Goal: Entertainment & Leisure: Browse casually

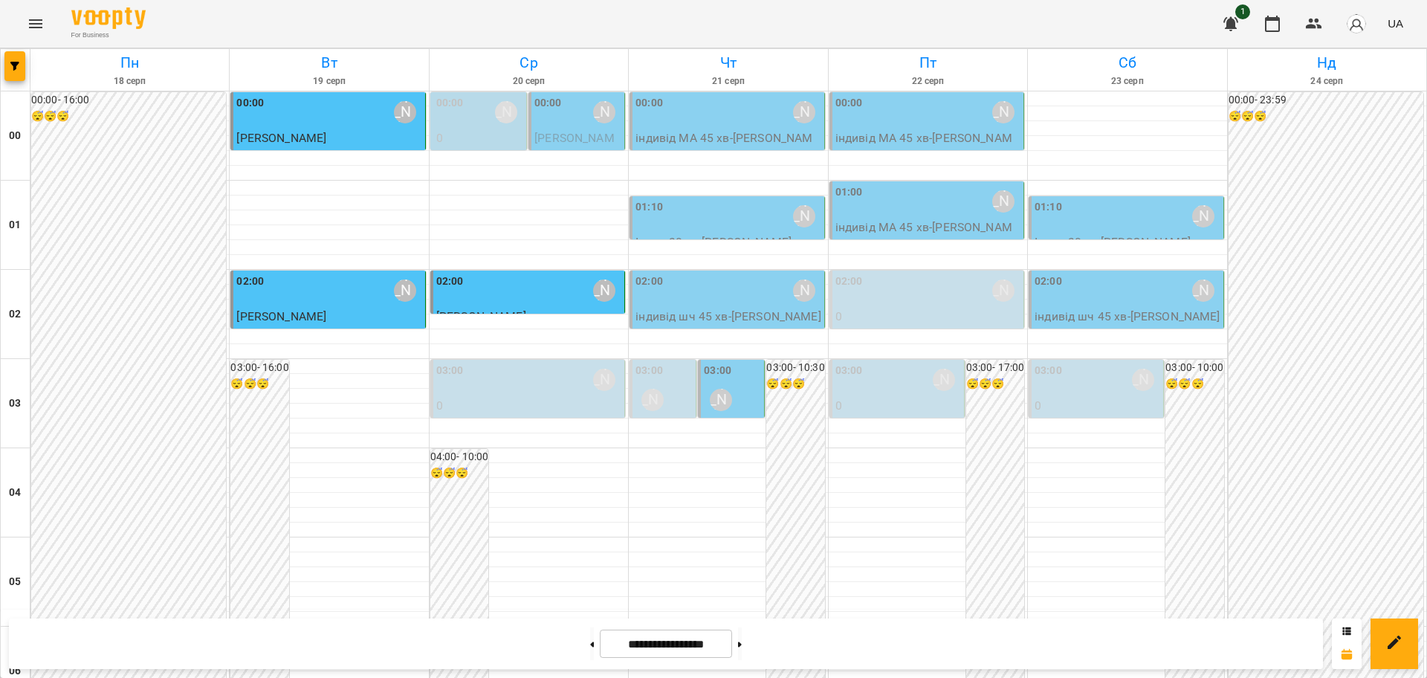
scroll to position [1621, 0]
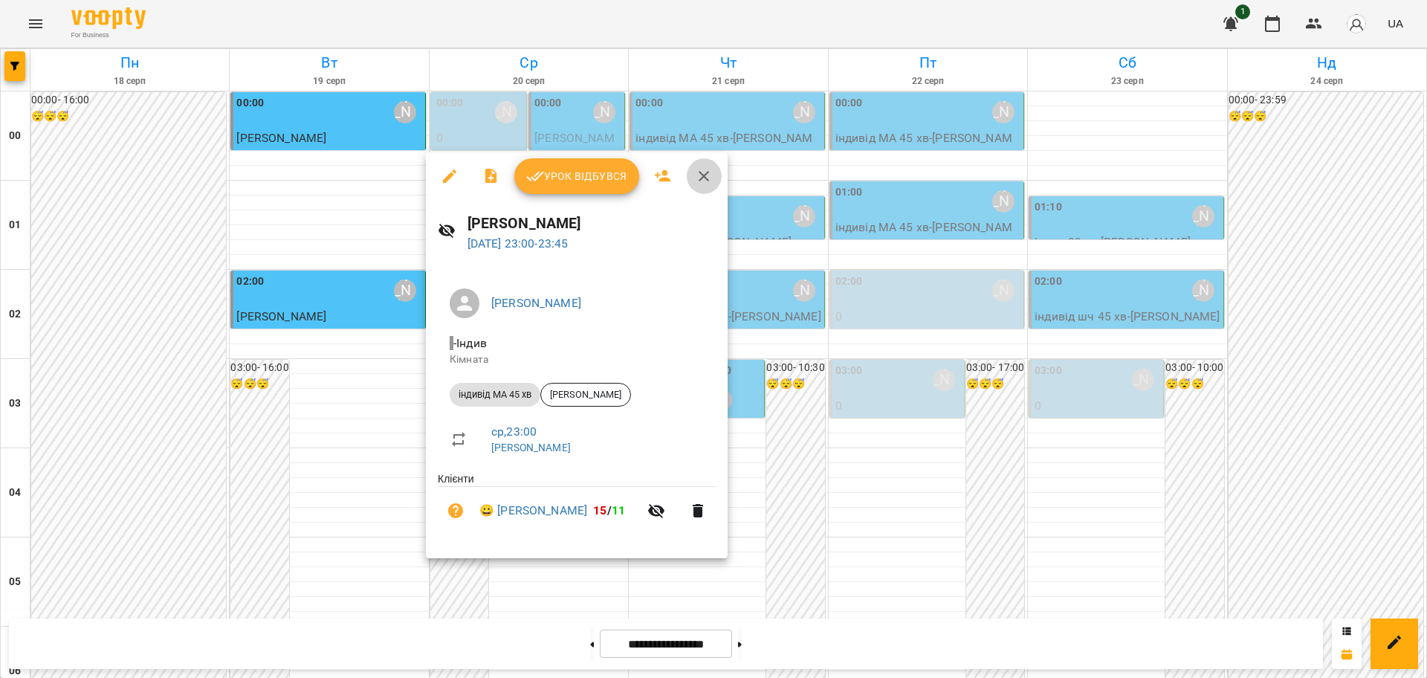
click at [707, 172] on icon "button" at bounding box center [704, 176] width 10 height 10
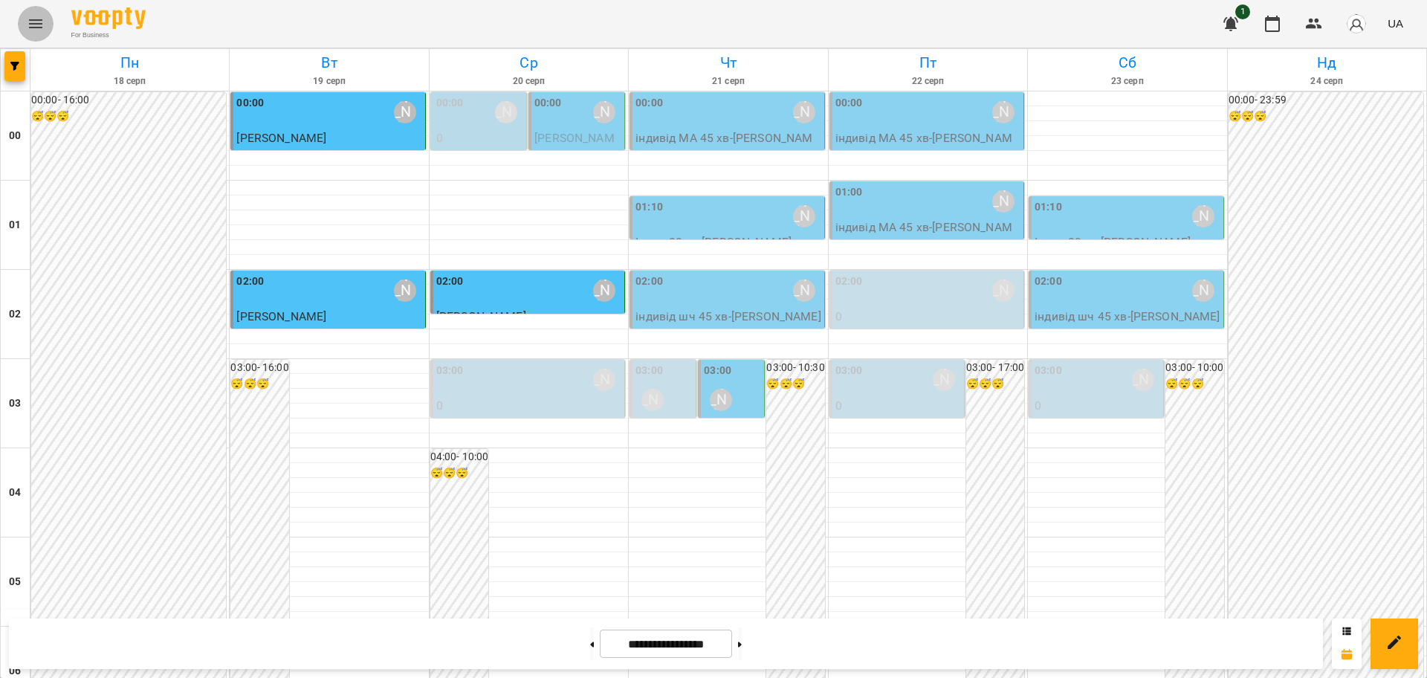
click at [39, 21] on icon "Menu" at bounding box center [36, 24] width 18 height 18
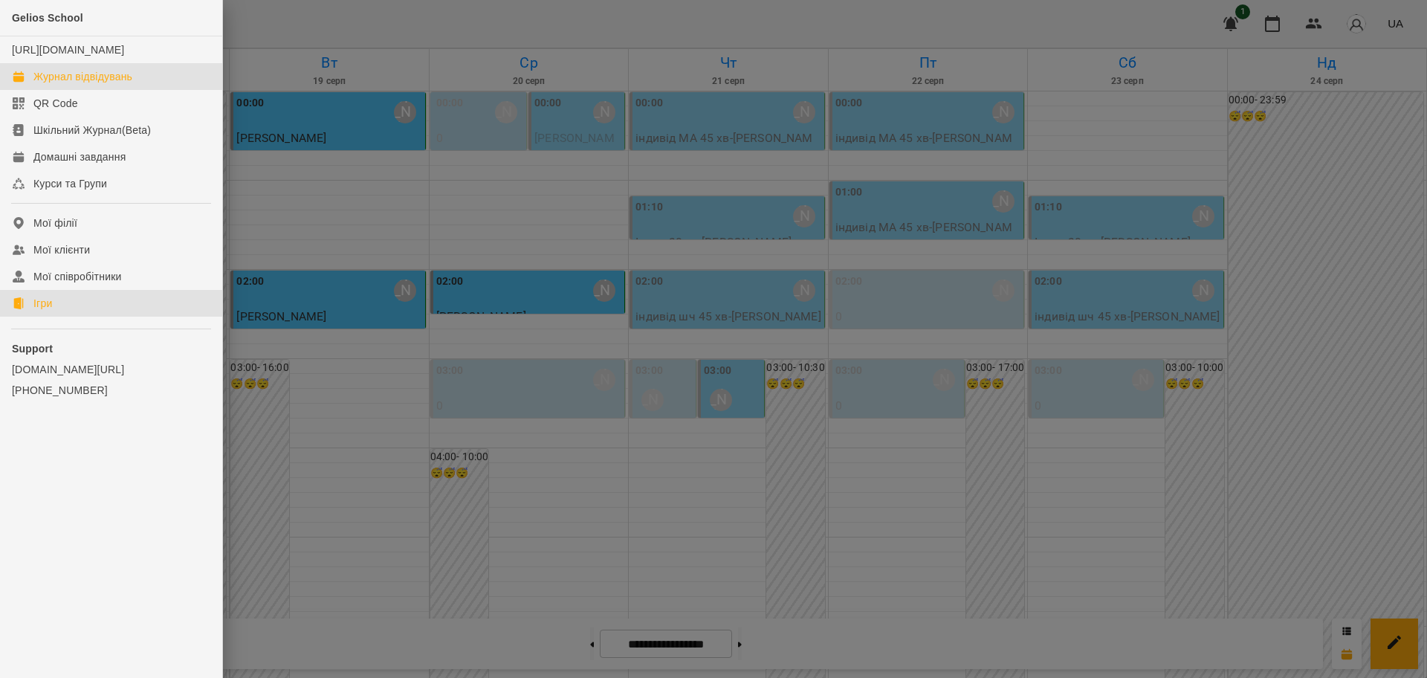
click at [40, 311] on div "Ігри" at bounding box center [42, 303] width 19 height 15
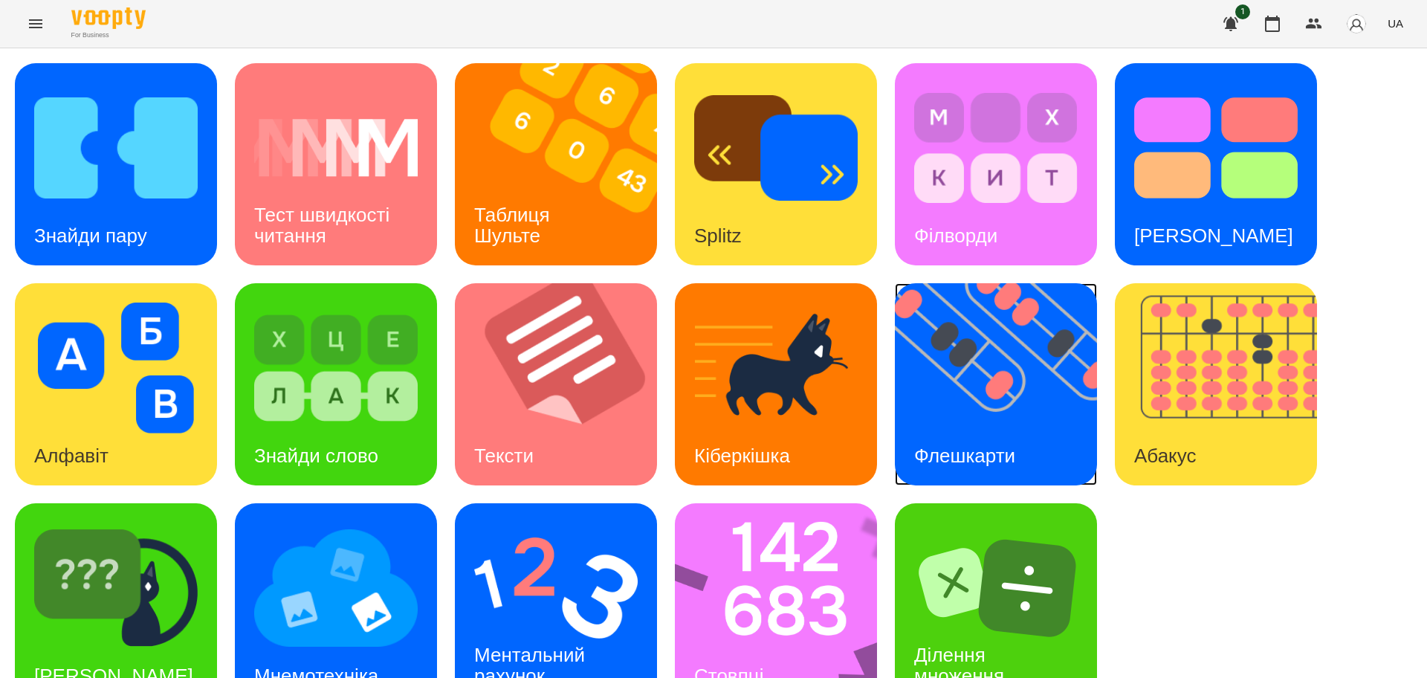
click at [1008, 381] on img at bounding box center [1005, 384] width 221 height 202
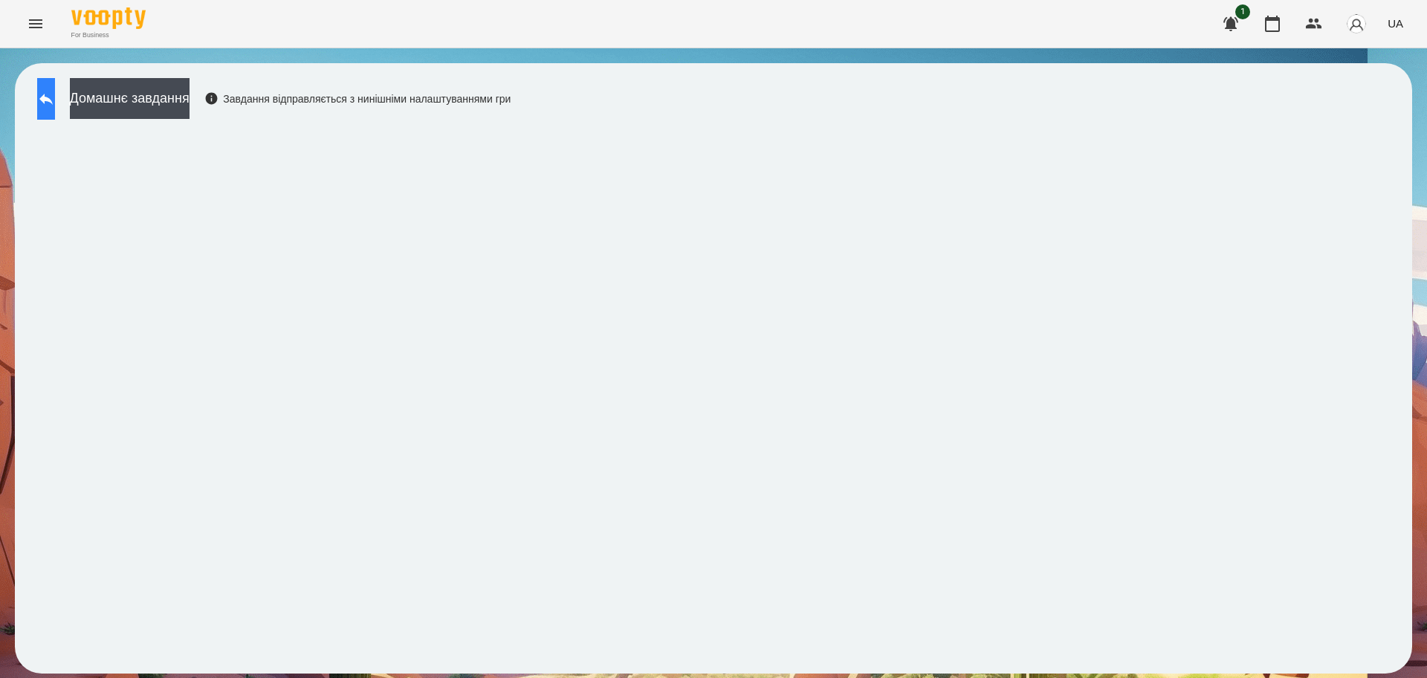
click at [49, 97] on button at bounding box center [46, 99] width 18 height 42
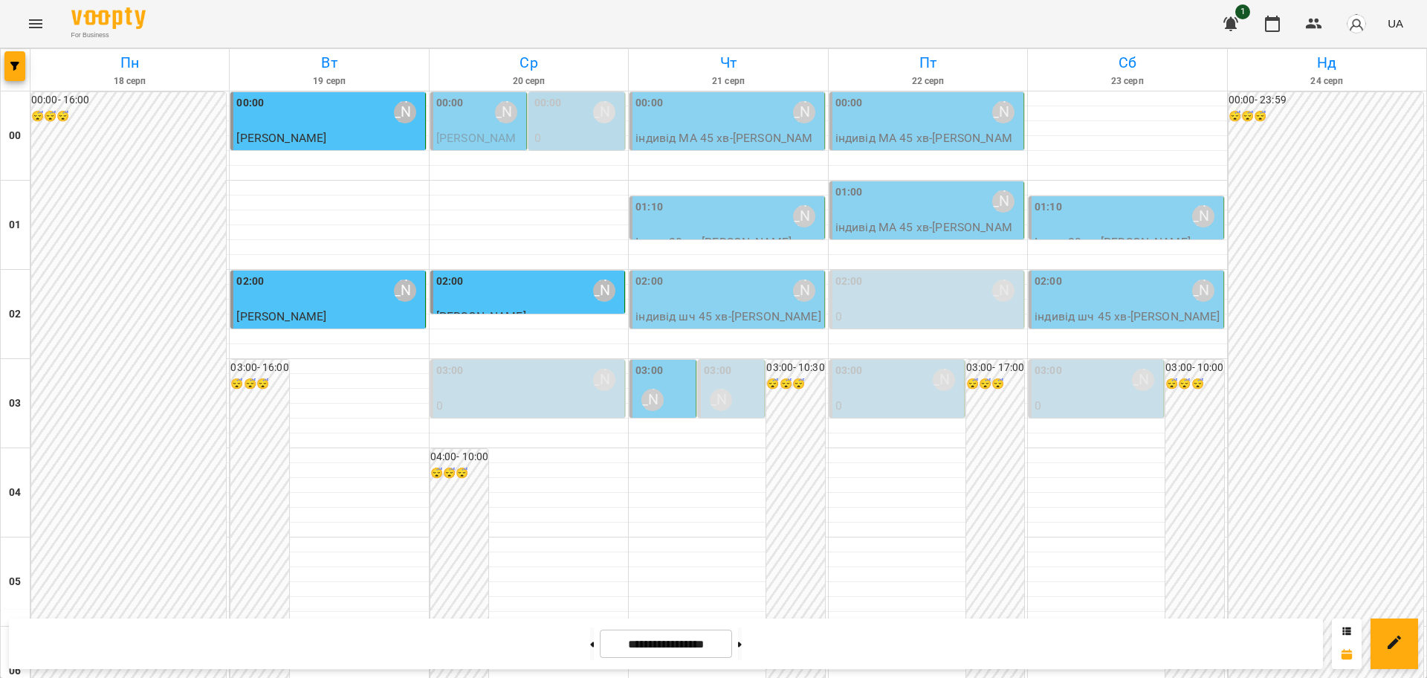
scroll to position [1621, 0]
